Goal: Check status

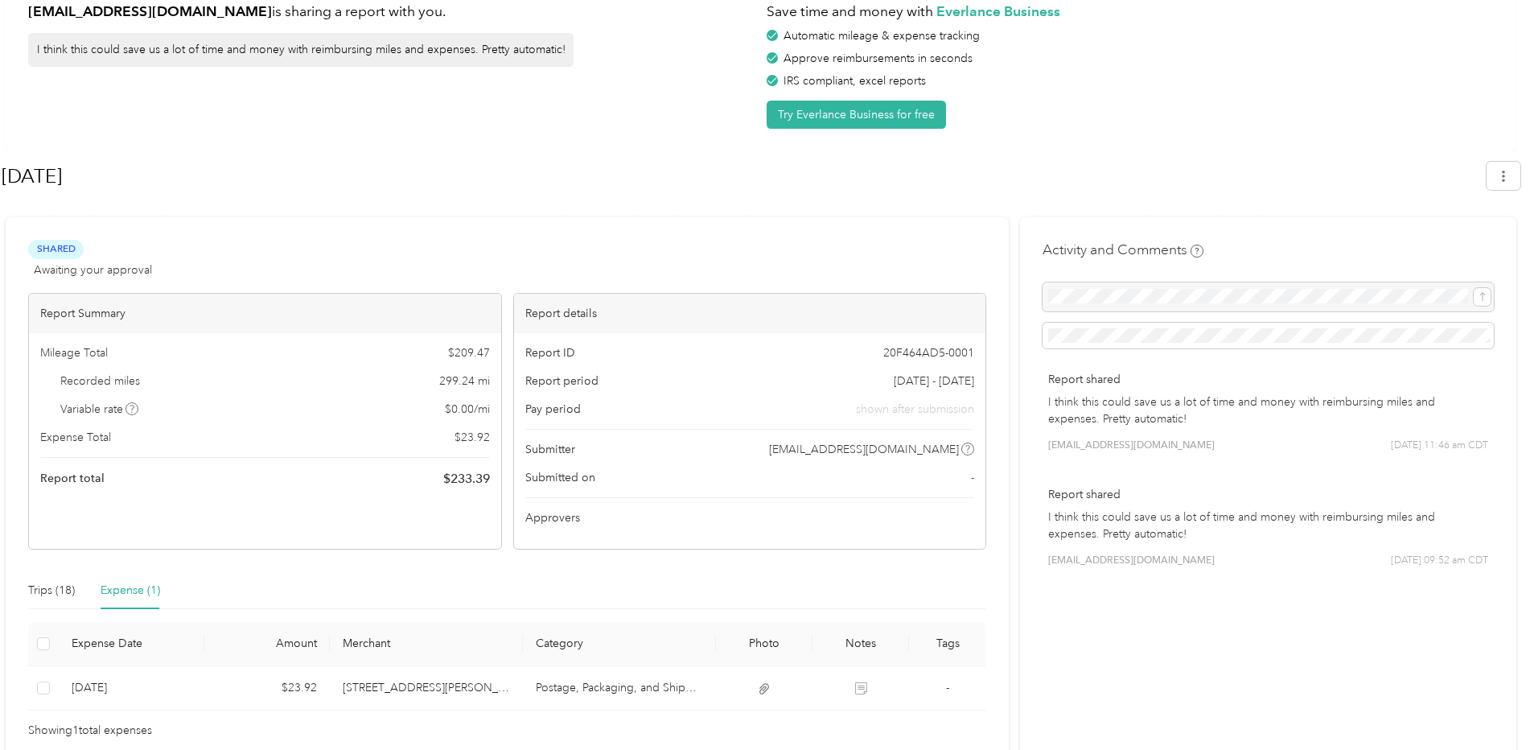
scroll to position [92, 0]
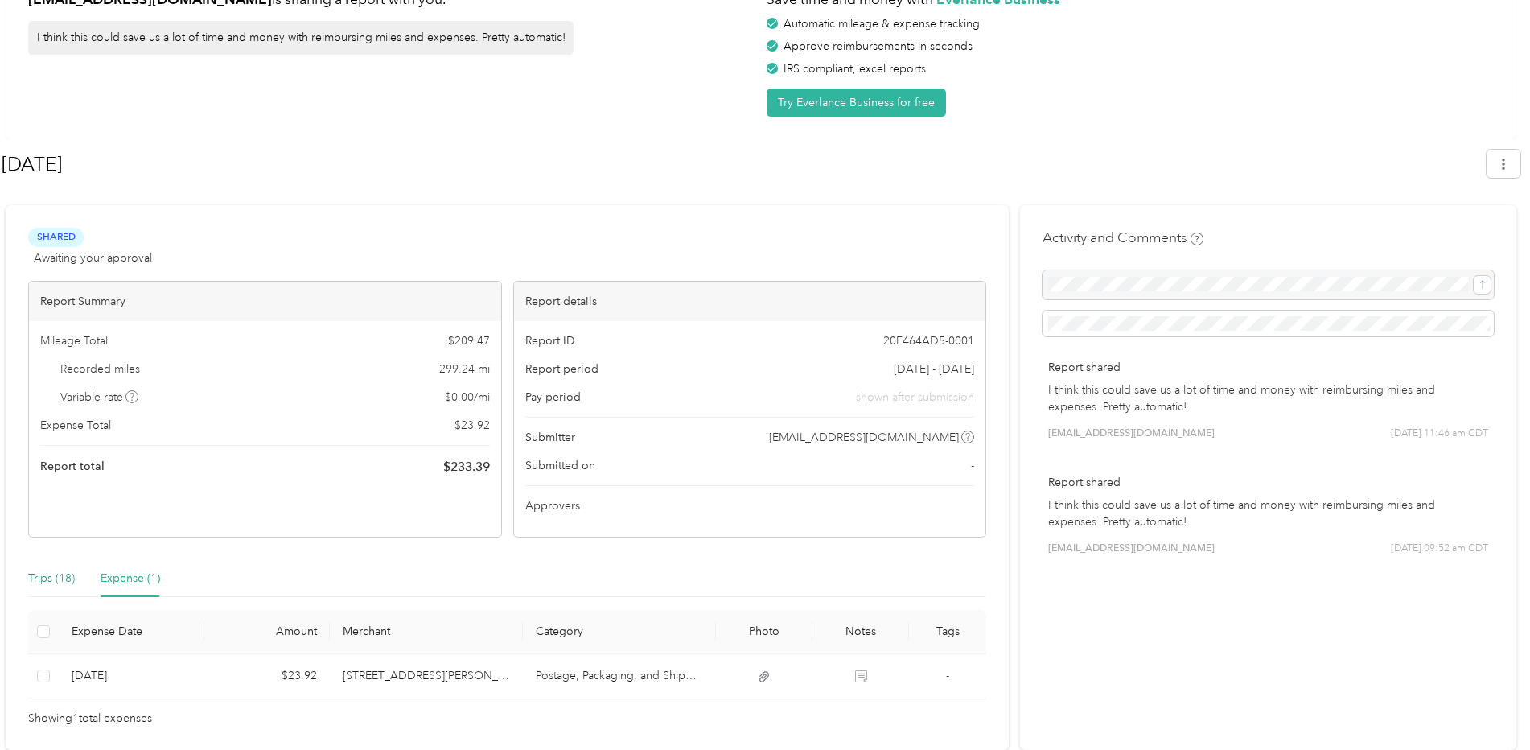
click at [51, 578] on div "Trips (18)" at bounding box center [51, 578] width 47 height 18
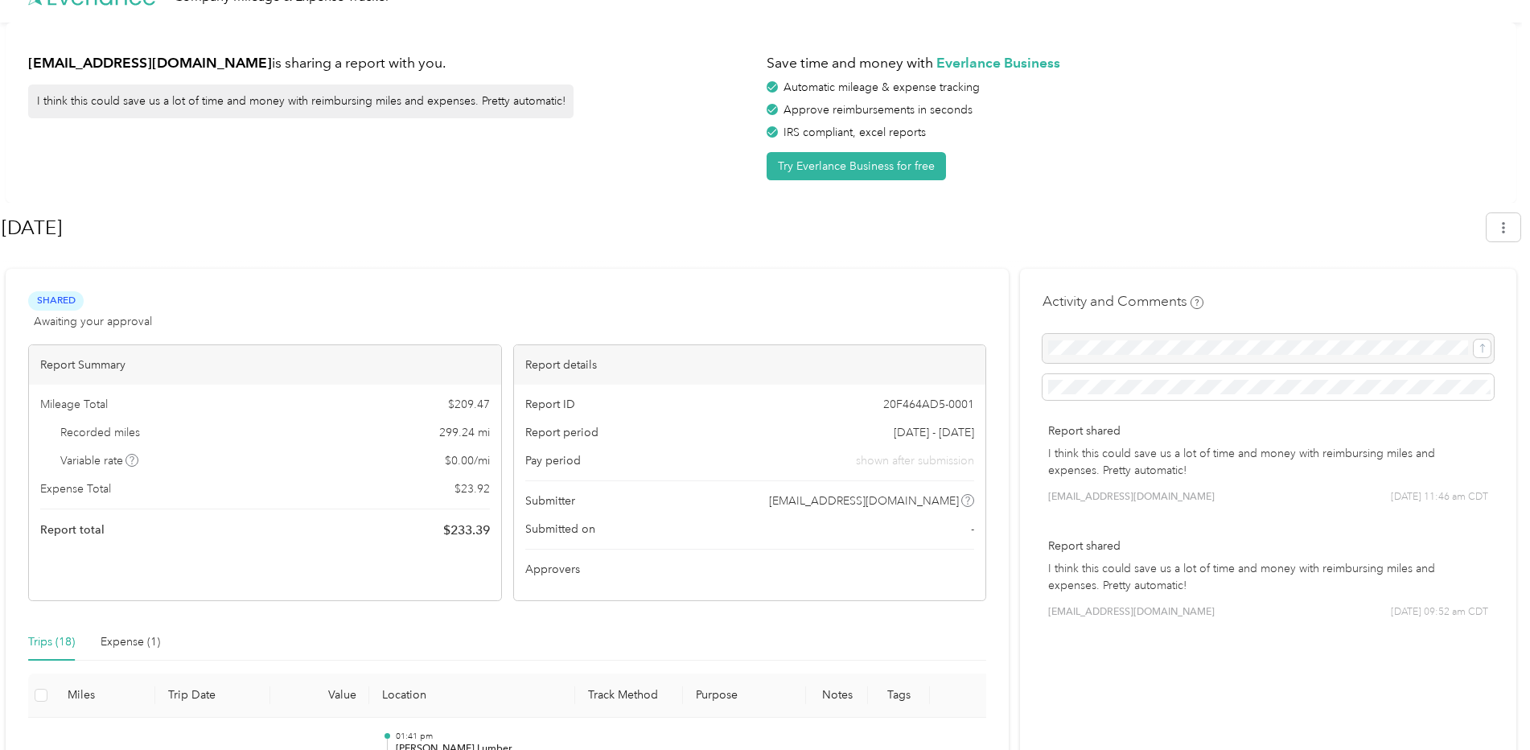
scroll to position [0, 0]
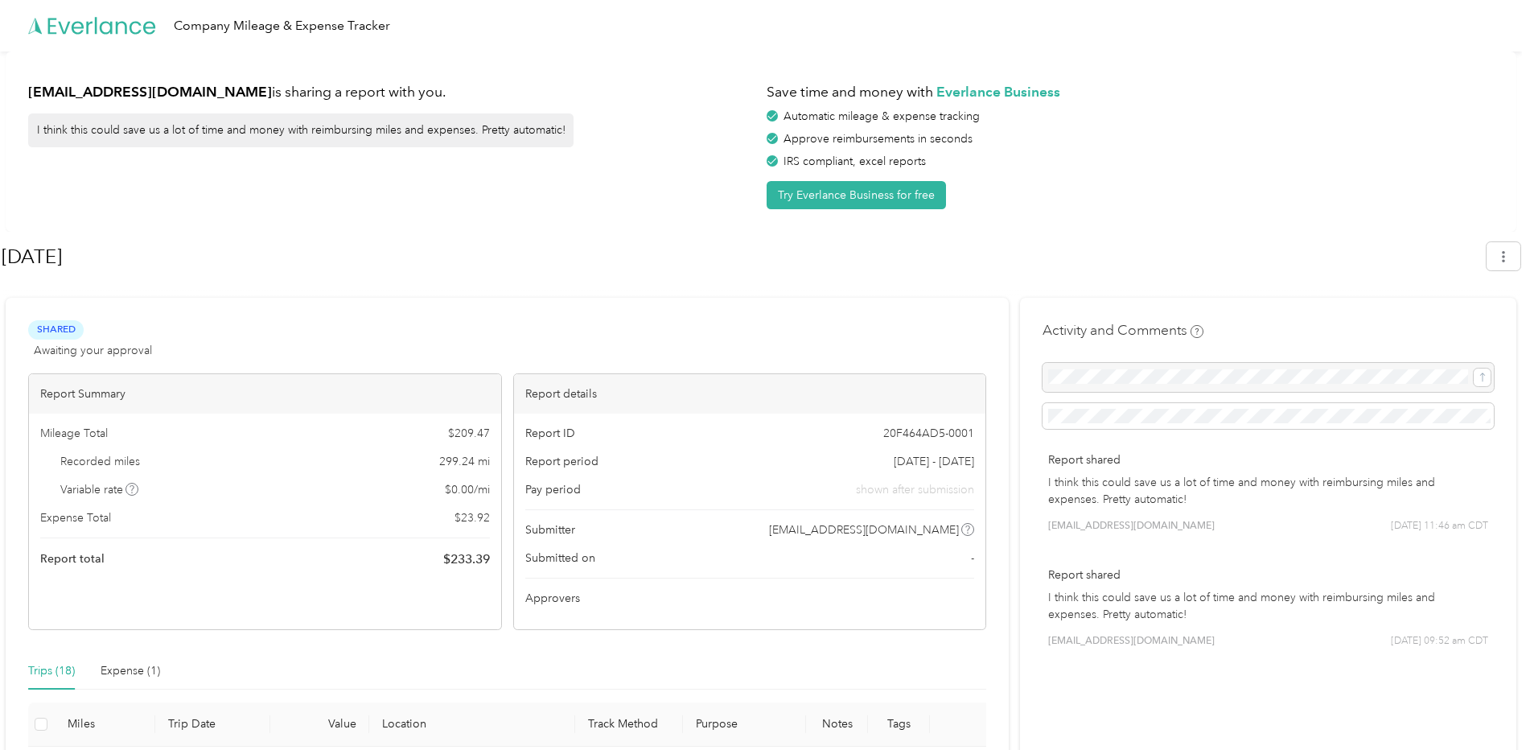
click at [573, 603] on span "Approvers" at bounding box center [552, 598] width 55 height 17
click at [587, 565] on span "Submitted on" at bounding box center [560, 557] width 70 height 17
drag, startPoint x: 612, startPoint y: 613, endPoint x: 689, endPoint y: 565, distance: 91.1
click at [612, 613] on div "Report ID 20F464AD5-0001 Report period [DATE] - [DATE] Pay period shown after s…" at bounding box center [750, 521] width 472 height 216
click at [691, 553] on div "Submitted on -" at bounding box center [750, 557] width 450 height 17
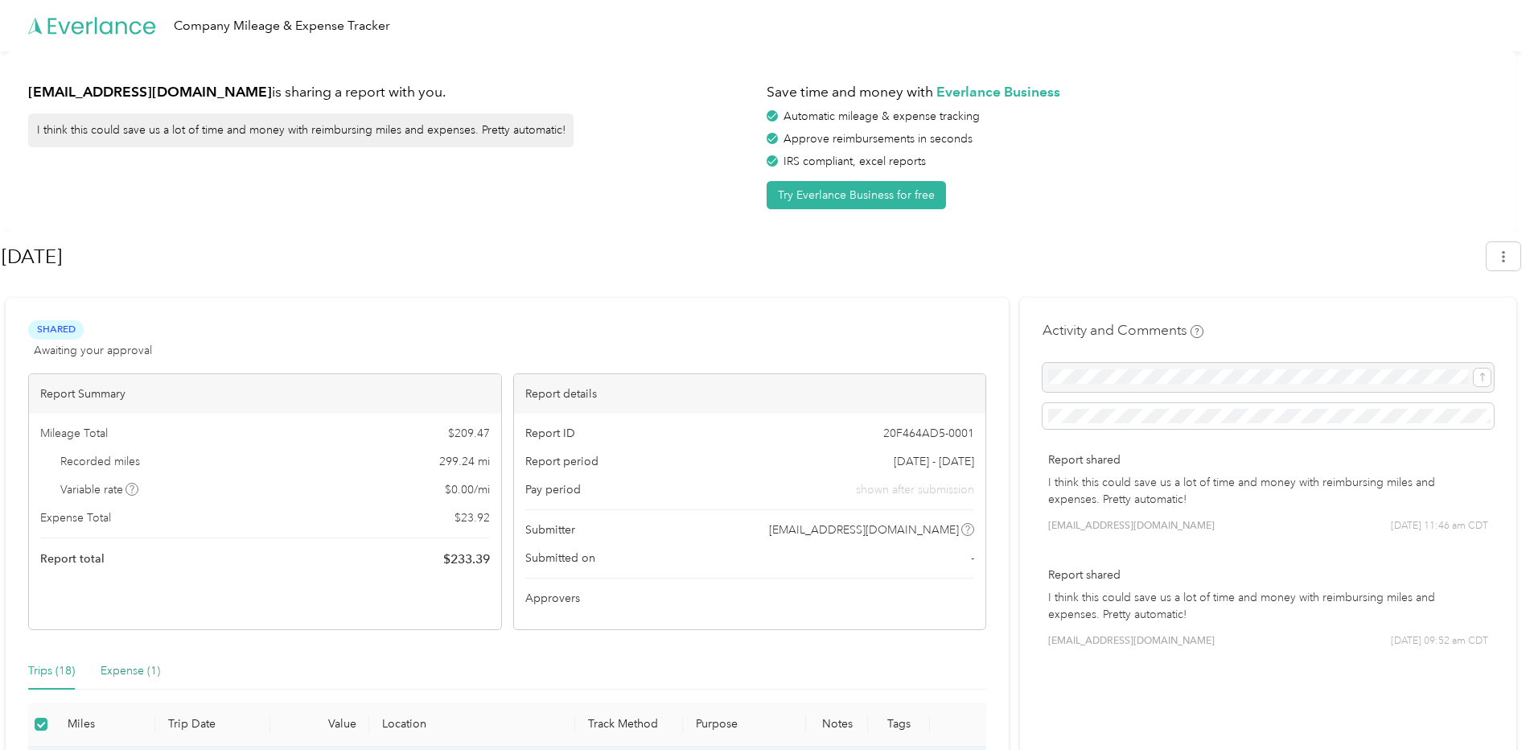
click at [138, 672] on div "Expense (1)" at bounding box center [131, 671] width 60 height 18
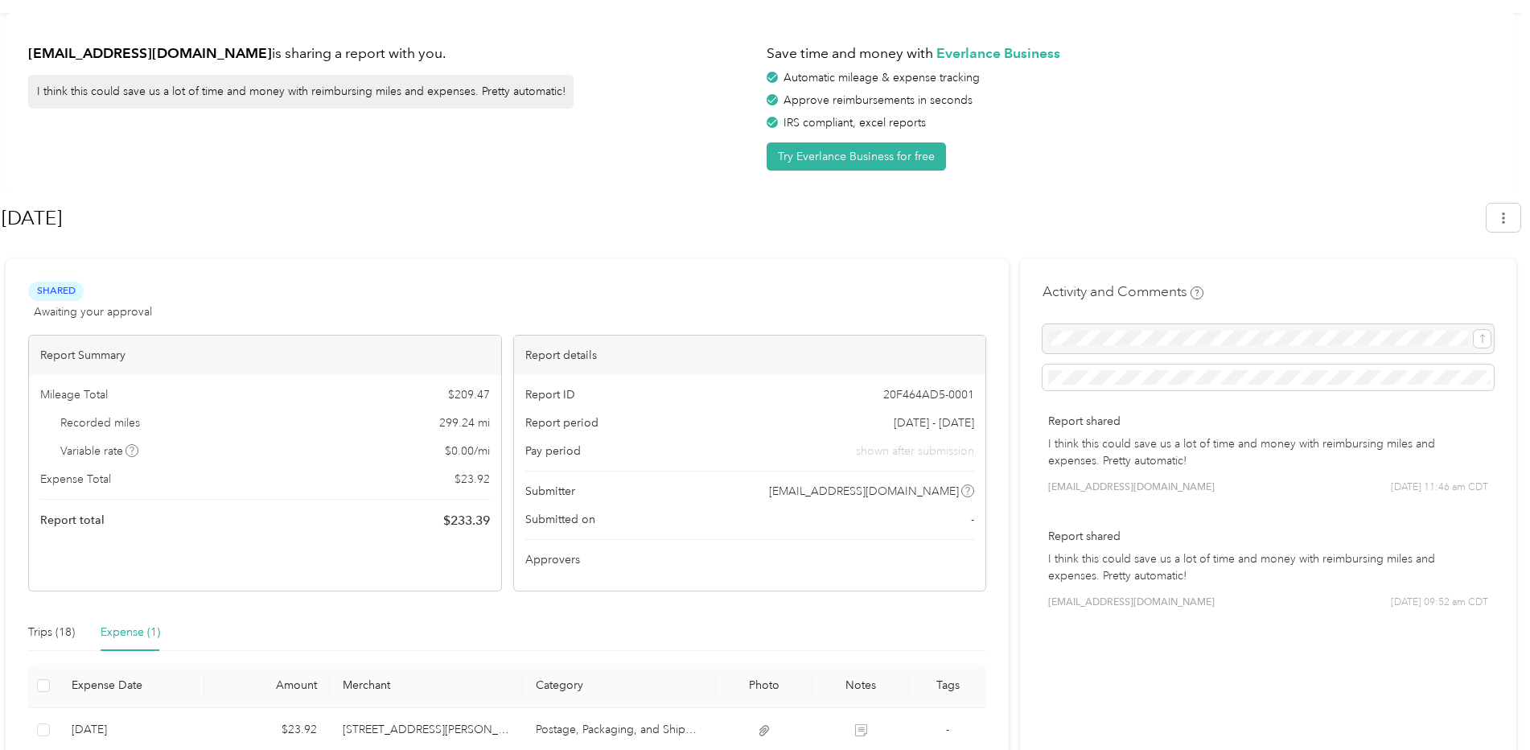
scroll to position [92, 0]
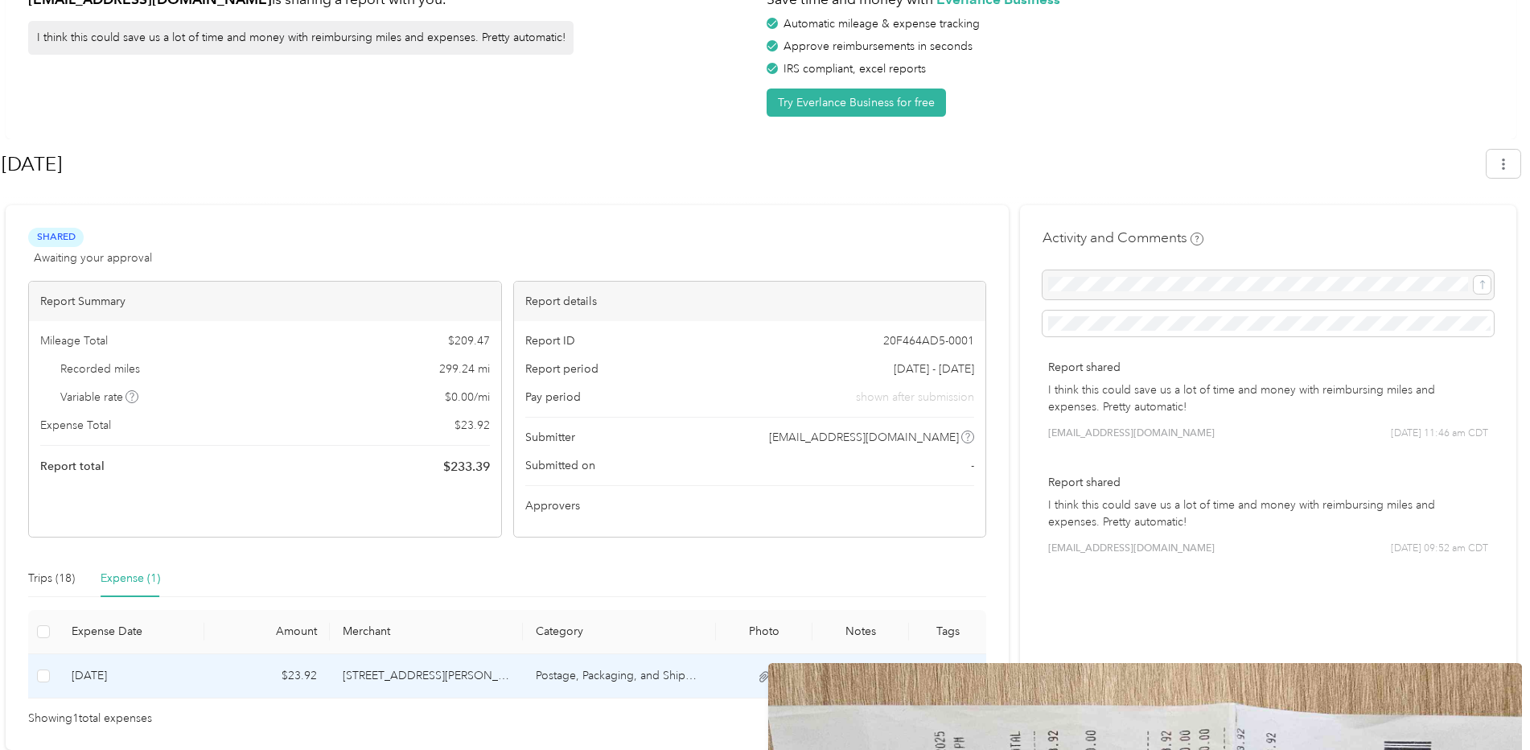
click at [768, 677] on icon at bounding box center [764, 676] width 10 height 10
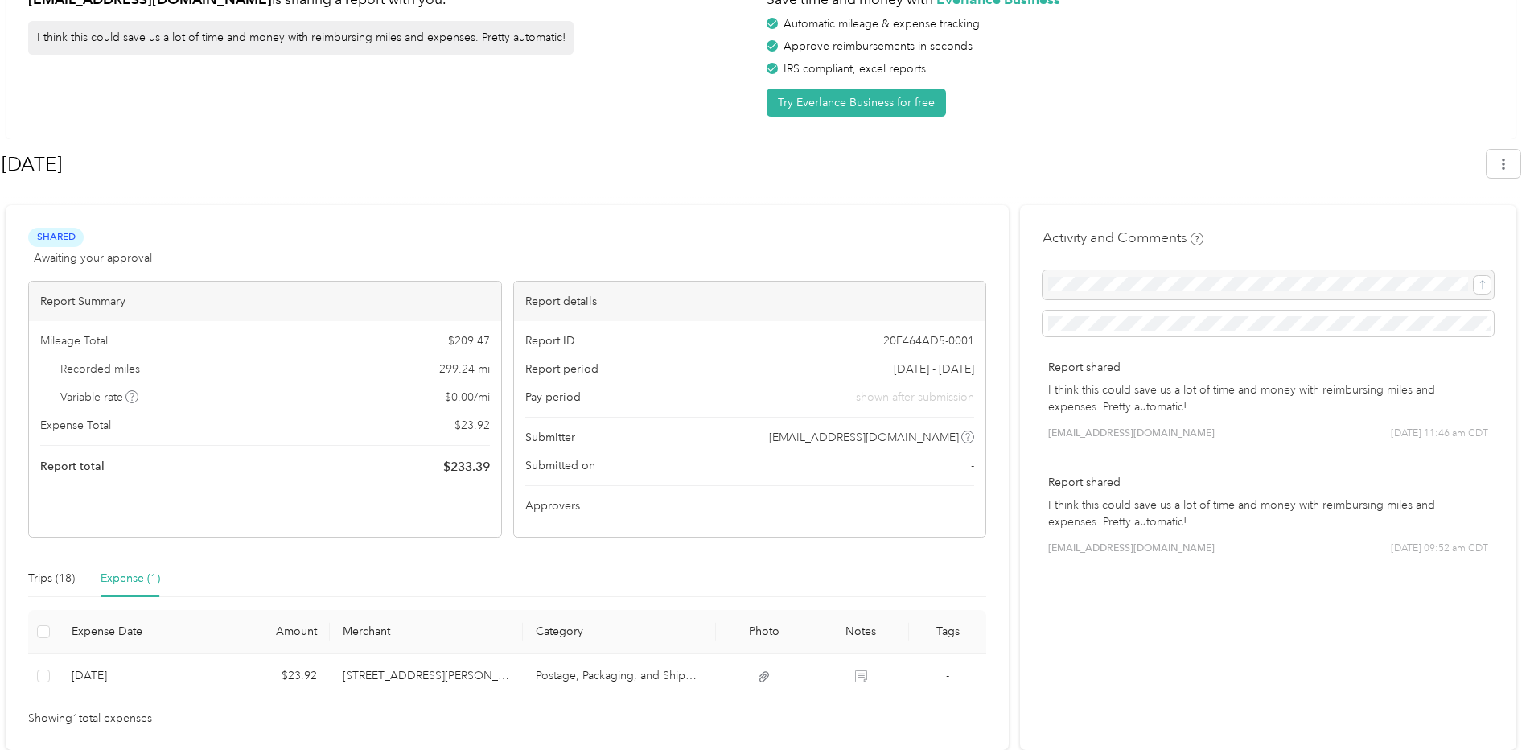
click at [750, 723] on div "Showing 1 total expenses" at bounding box center [507, 718] width 958 height 18
click at [55, 577] on div "Trips (18)" at bounding box center [51, 578] width 47 height 18
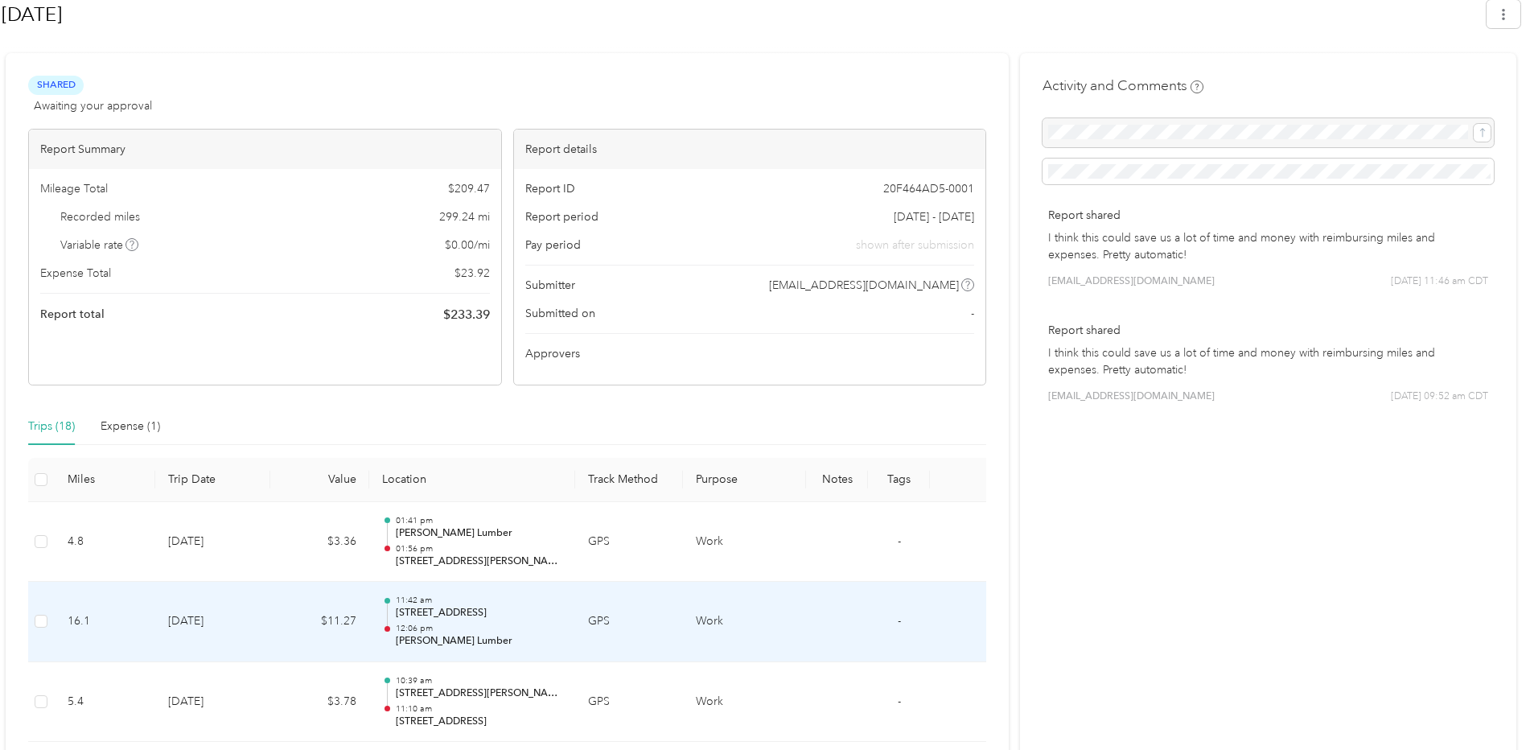
scroll to position [241, 0]
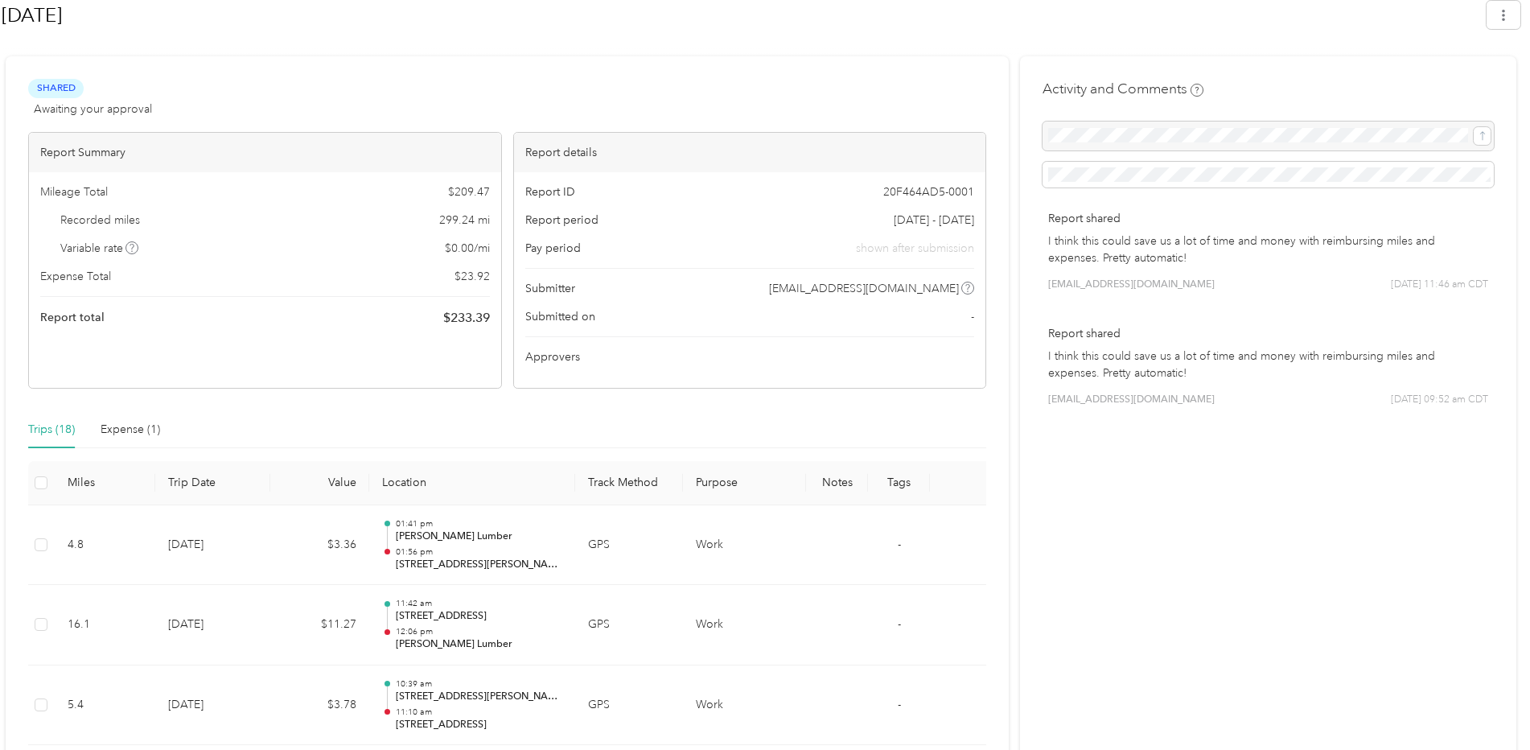
click at [296, 422] on div "Trips (18) Expense (1)" at bounding box center [507, 429] width 958 height 37
click at [134, 434] on div "Expense (1)" at bounding box center [131, 430] width 60 height 18
